Goal: Task Accomplishment & Management: Manage account settings

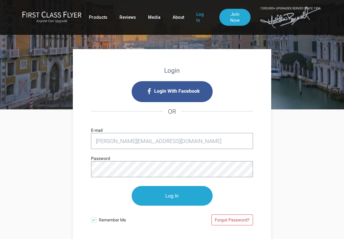
type input "[PERSON_NAME][EMAIL_ADDRESS][DOMAIN_NAME]"
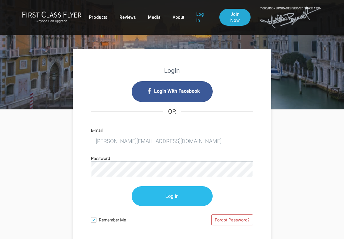
click at [155, 192] on input "Log In" at bounding box center [172, 196] width 81 height 20
